Goal: Information Seeking & Learning: Learn about a topic

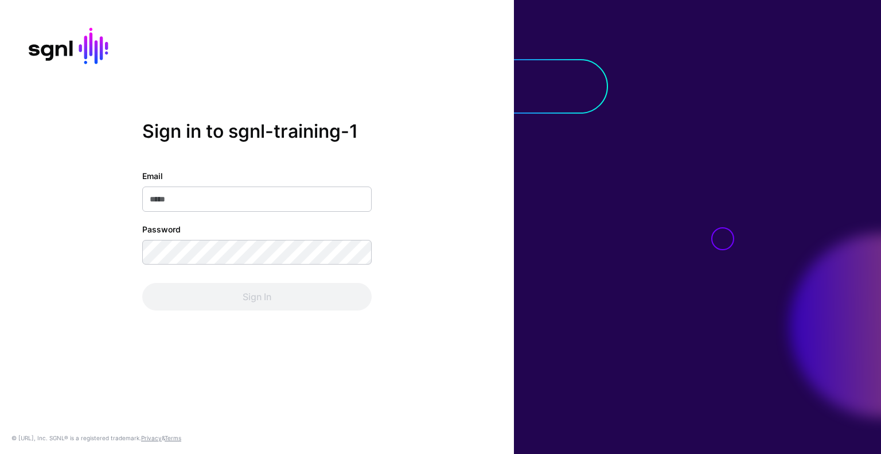
click at [189, 199] on input "Email" at bounding box center [256, 198] width 229 height 25
type input "**********"
click at [231, 239] on div "Password" at bounding box center [256, 244] width 229 height 42
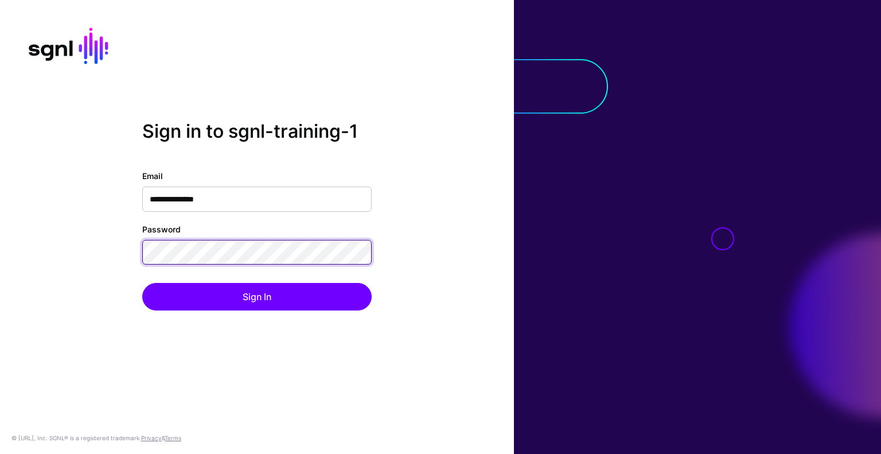
click at [142, 283] on button "Sign In" at bounding box center [256, 297] width 229 height 28
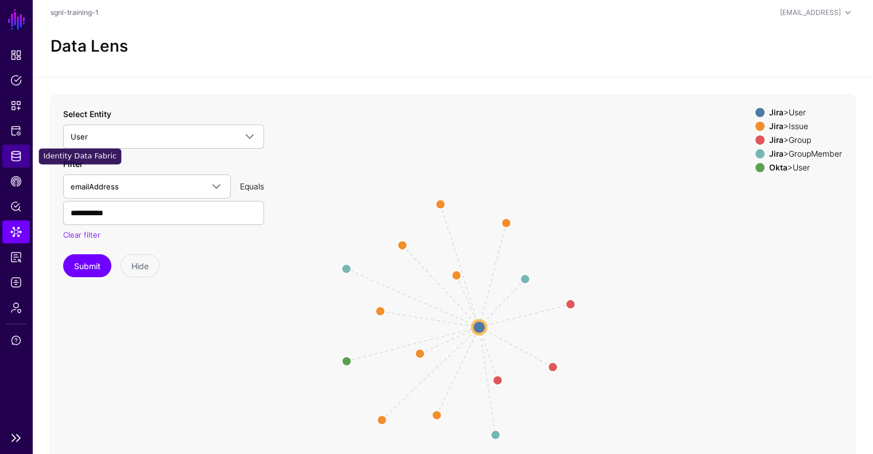
click at [16, 158] on span "Identity Data Fabric" at bounding box center [15, 155] width 11 height 11
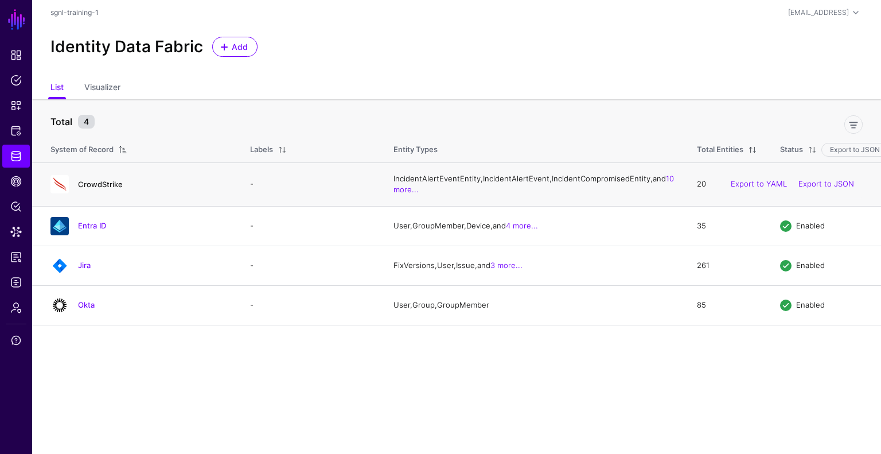
click at [89, 189] on link "CrowdStrike" at bounding box center [100, 184] width 45 height 9
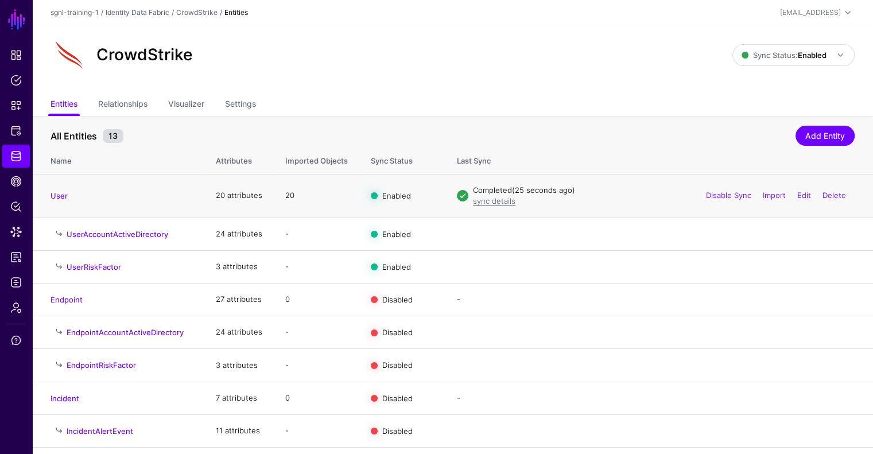
click at [61, 200] on h4 "User" at bounding box center [121, 195] width 142 height 10
click at [60, 197] on link "User" at bounding box center [58, 195] width 17 height 9
